Goal: Navigation & Orientation: Find specific page/section

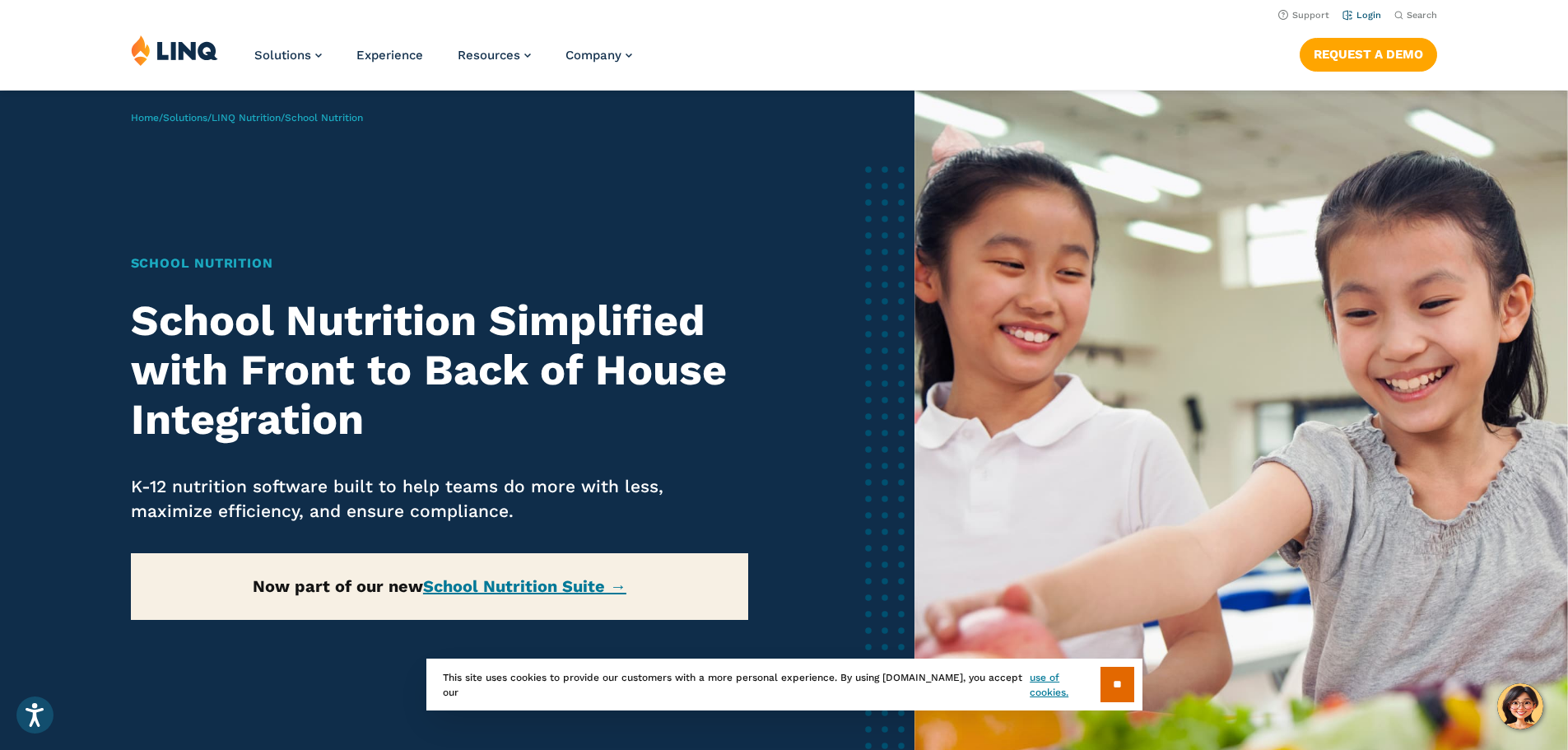
click at [1366, 21] on li "Login" at bounding box center [1361, 14] width 38 height 18
click at [1356, 14] on link "Login" at bounding box center [1361, 15] width 38 height 11
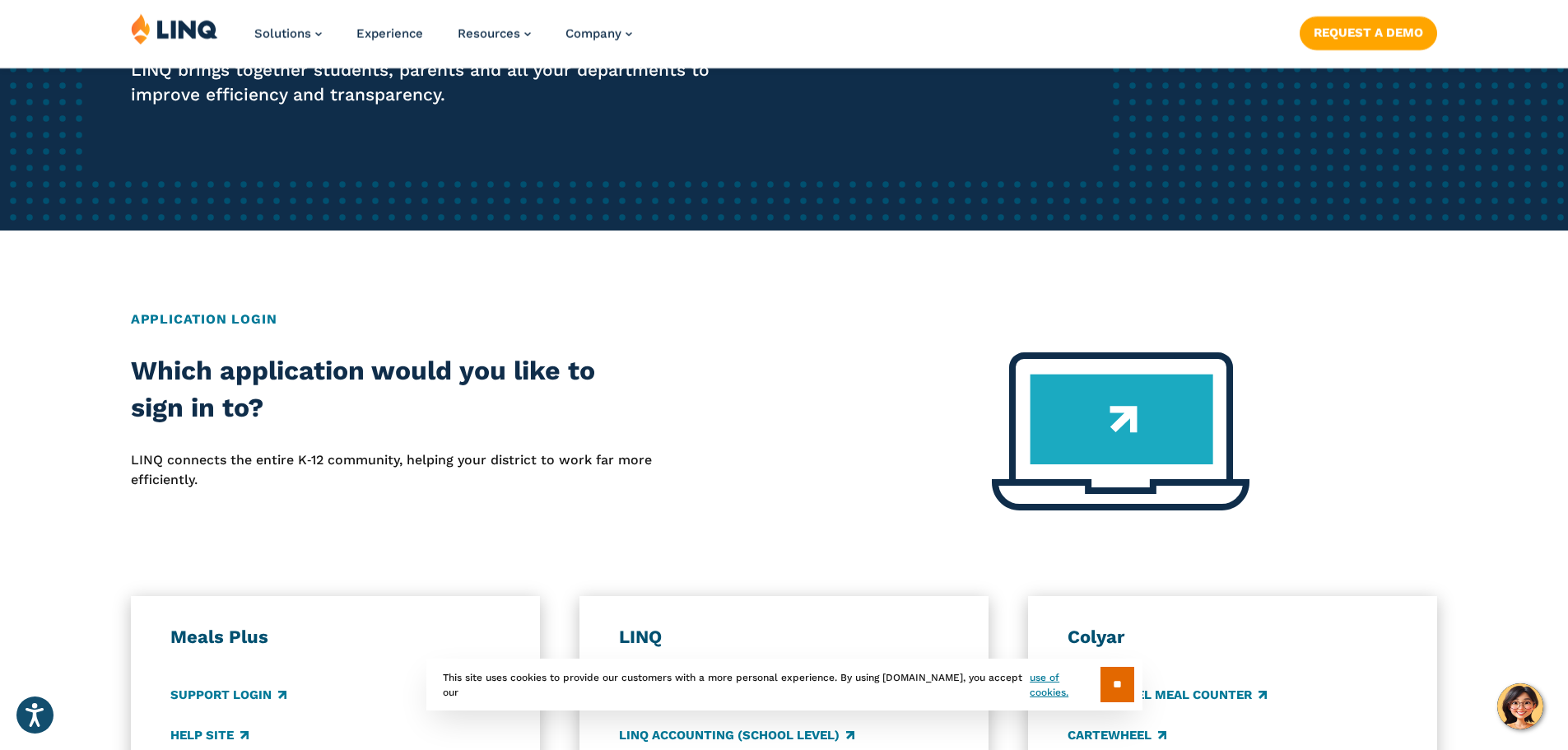
scroll to position [412, 0]
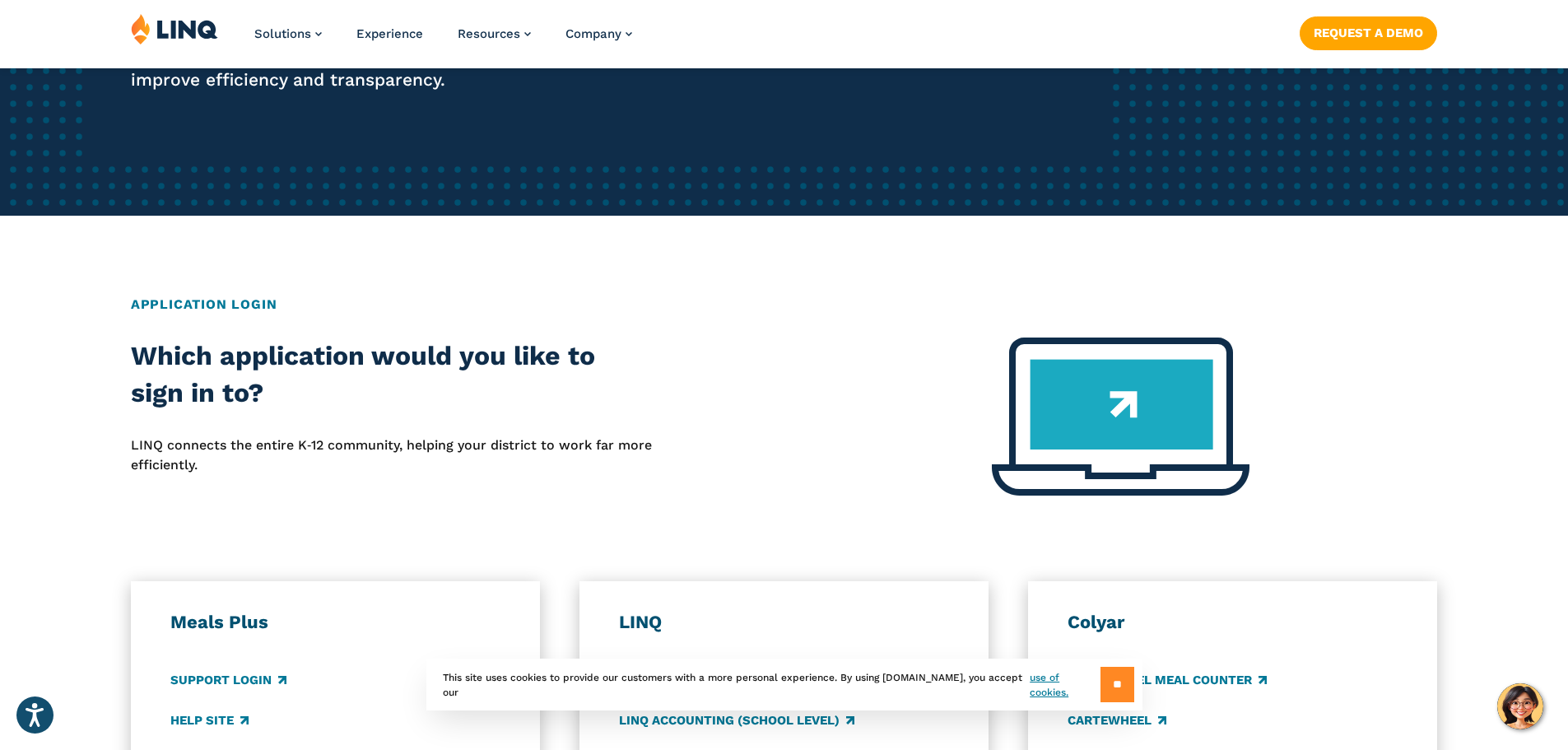
click at [1119, 682] on input "**" at bounding box center [1117, 684] width 33 height 35
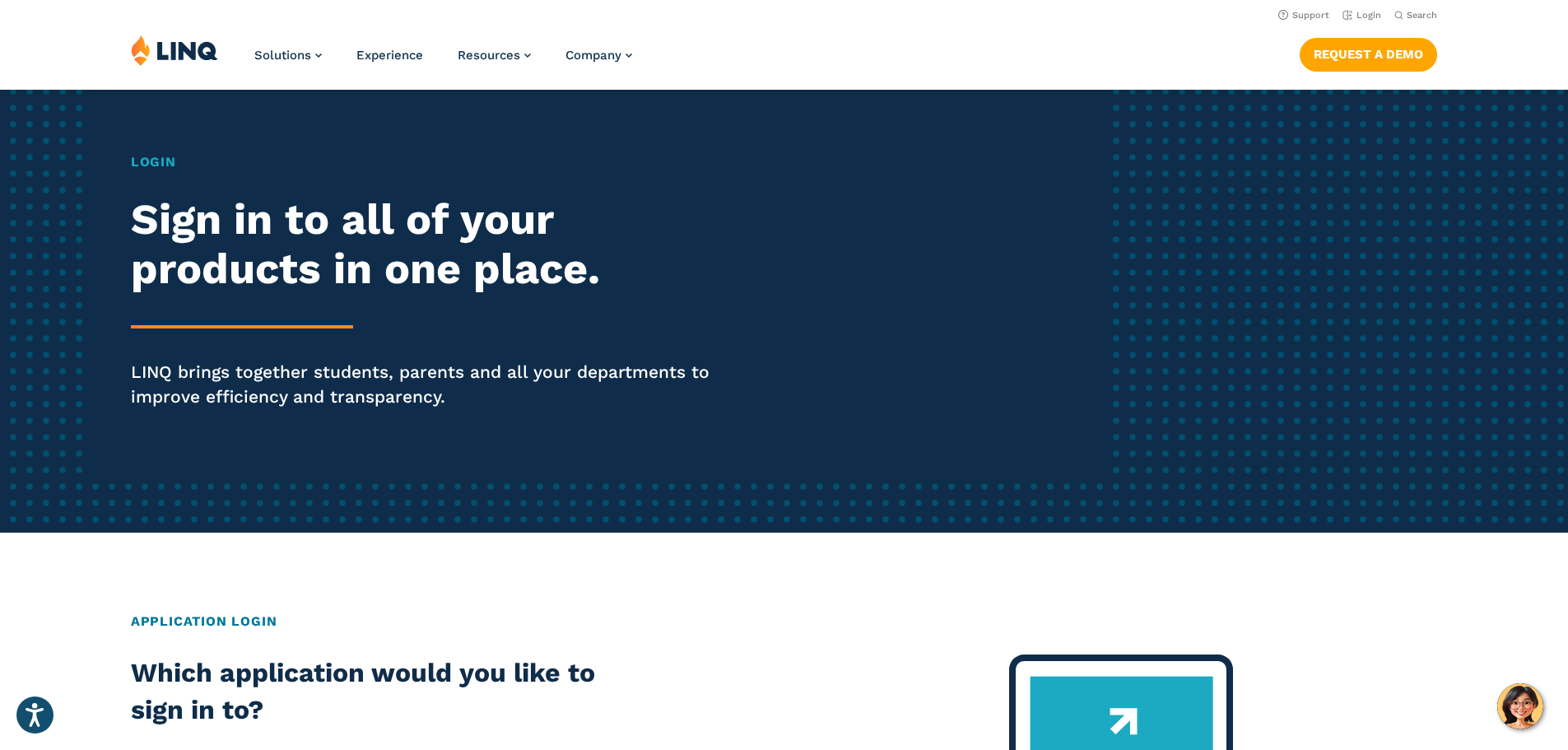
scroll to position [82, 0]
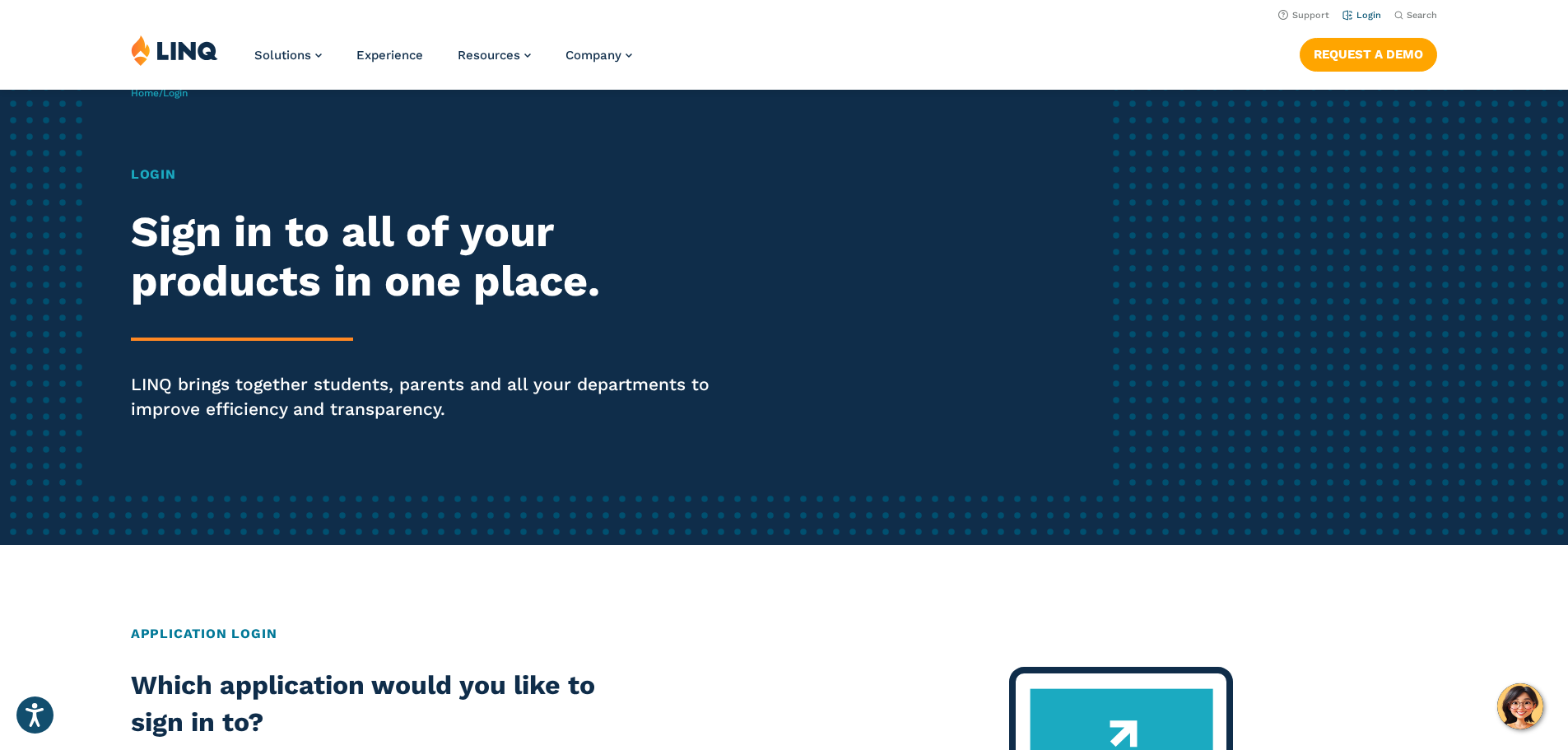
click at [1349, 16] on link "Login" at bounding box center [1361, 15] width 38 height 11
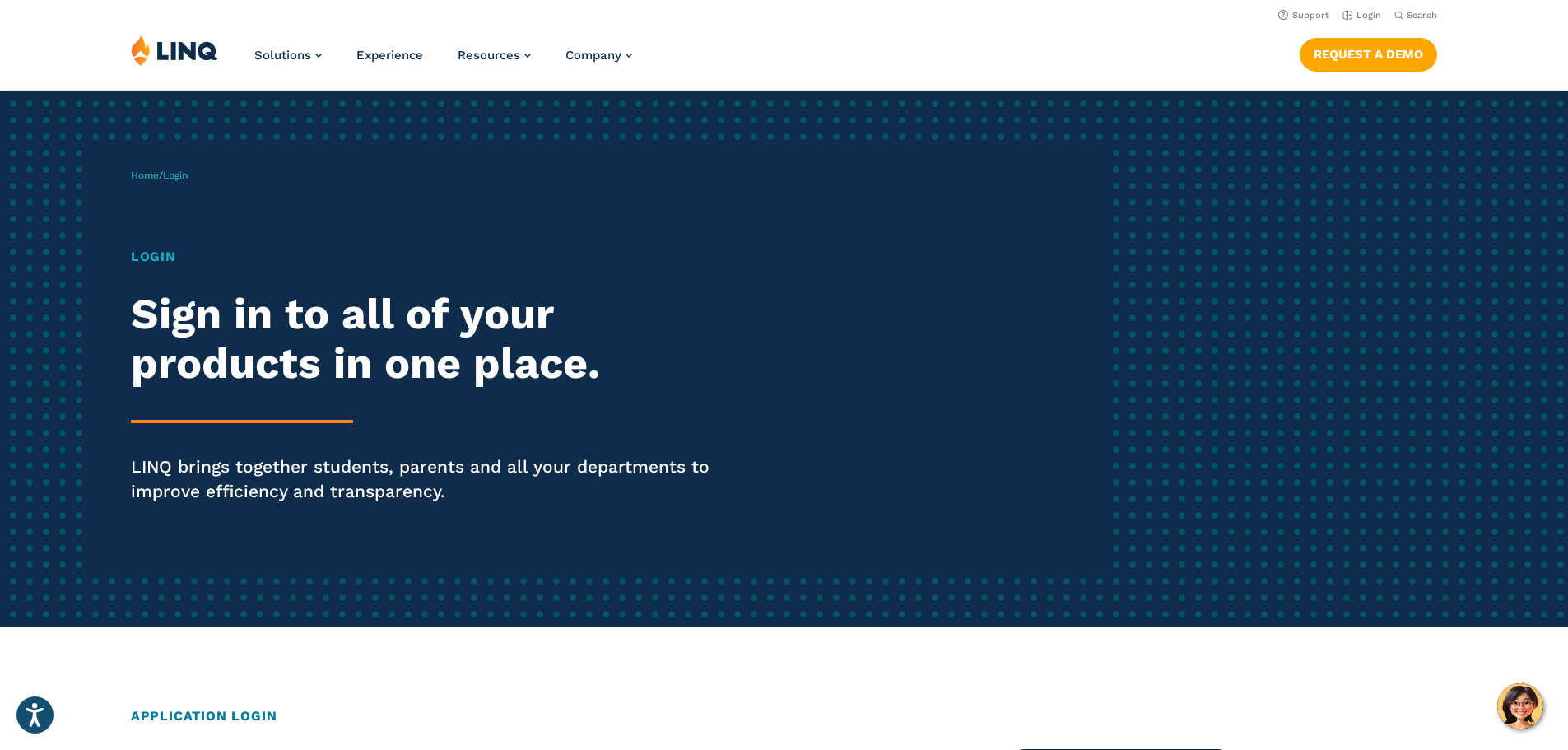
click at [156, 263] on h1 "Login" at bounding box center [433, 257] width 605 height 20
click at [176, 177] on span "Login" at bounding box center [174, 175] width 24 height 12
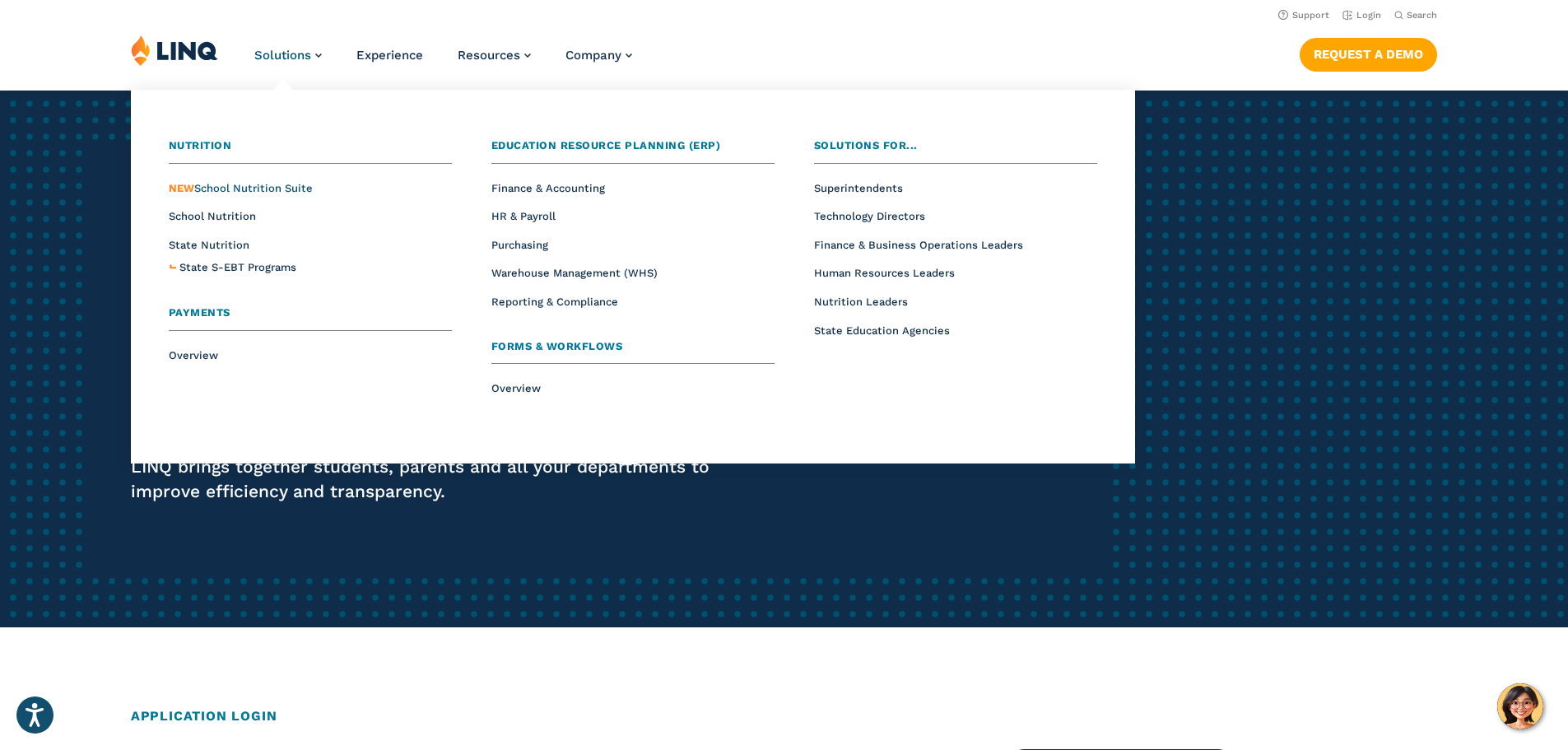
click at [250, 184] on span "NEW School Nutrition Suite" at bounding box center [240, 188] width 144 height 13
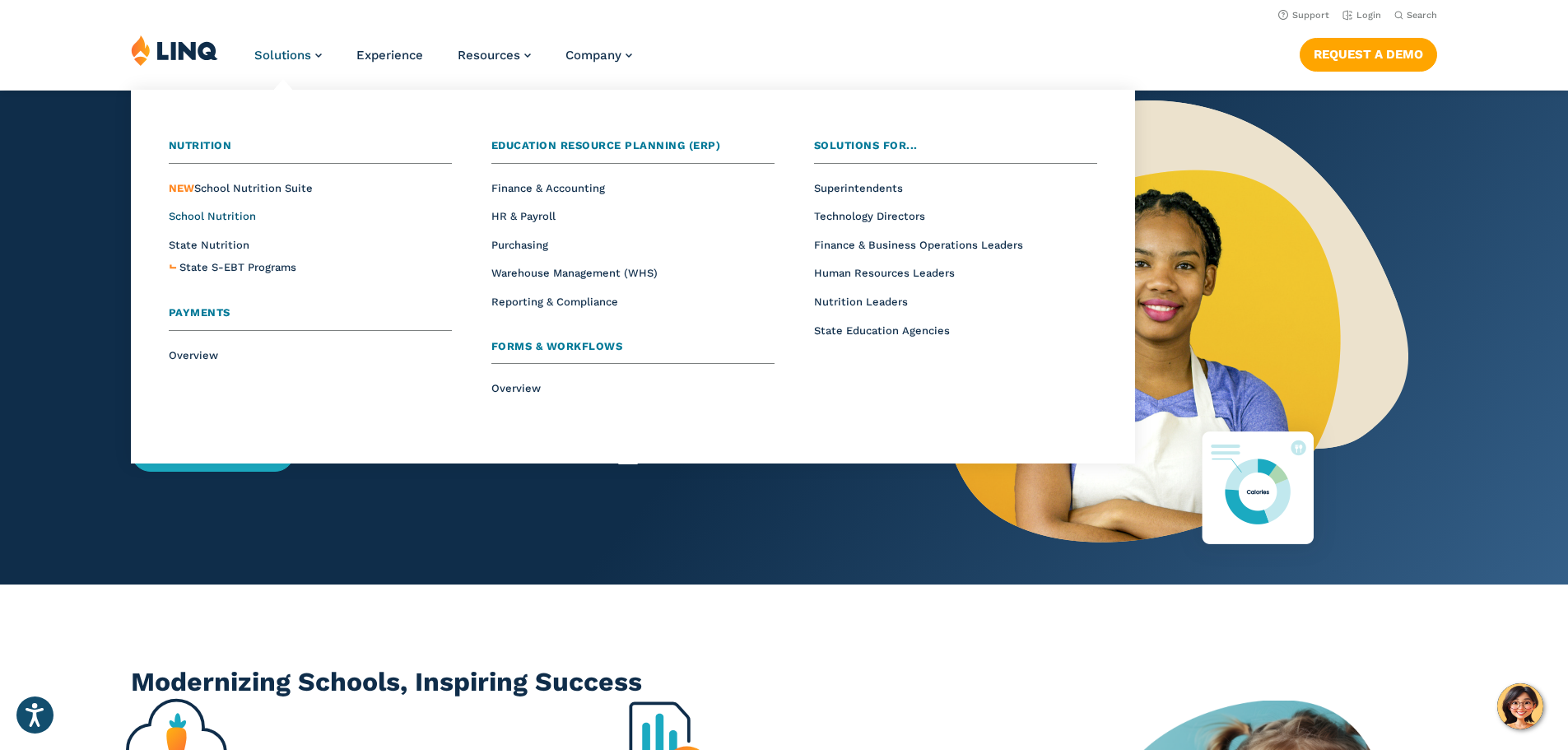
click at [205, 213] on span "School Nutrition" at bounding box center [212, 216] width 87 height 13
